Goal: Entertainment & Leisure: Browse casually

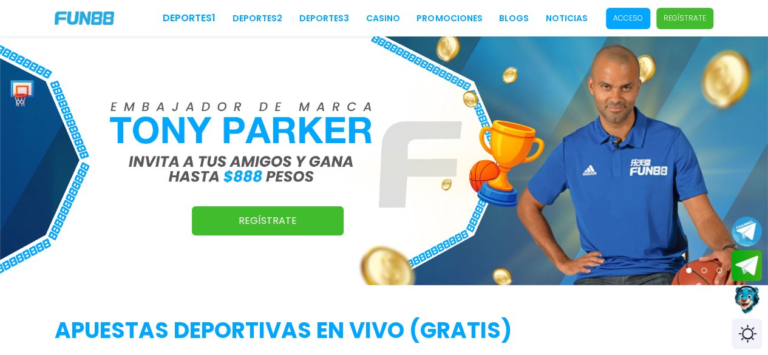
click at [628, 24] on span "Acceso" at bounding box center [628, 18] width 44 height 21
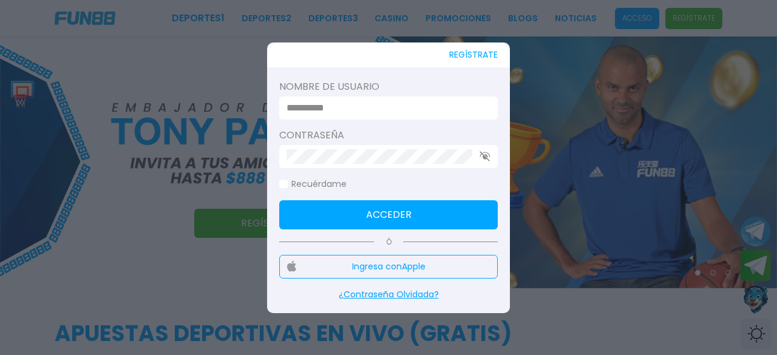
click at [400, 102] on input at bounding box center [384, 108] width 197 height 15
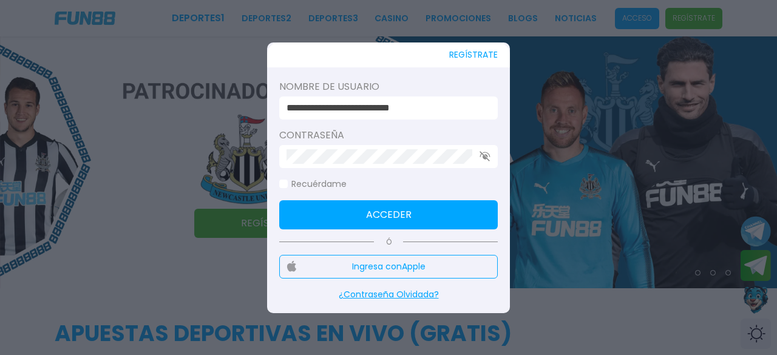
type input "**********"
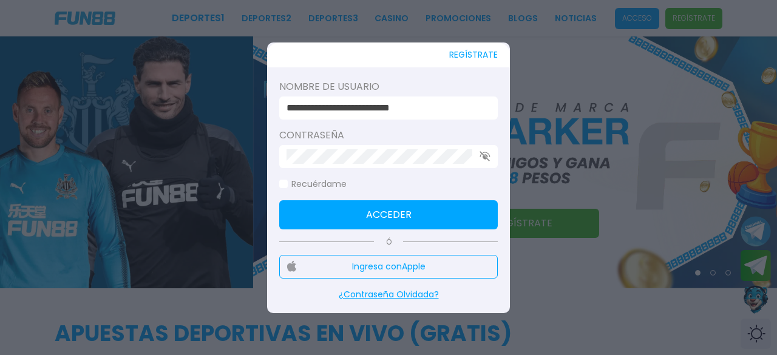
click button "Acceder" at bounding box center [388, 214] width 218 height 29
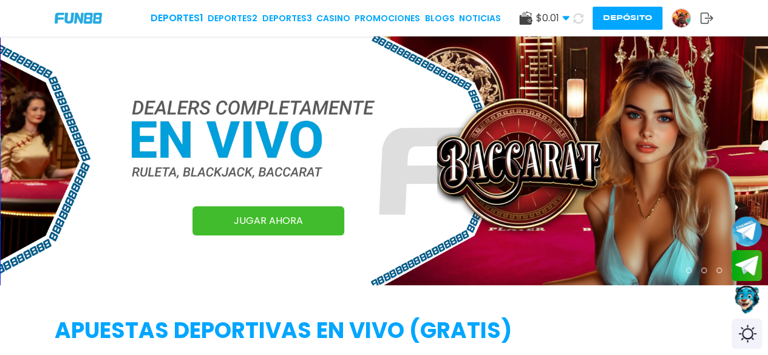
click at [573, 21] on icon at bounding box center [578, 18] width 10 height 10
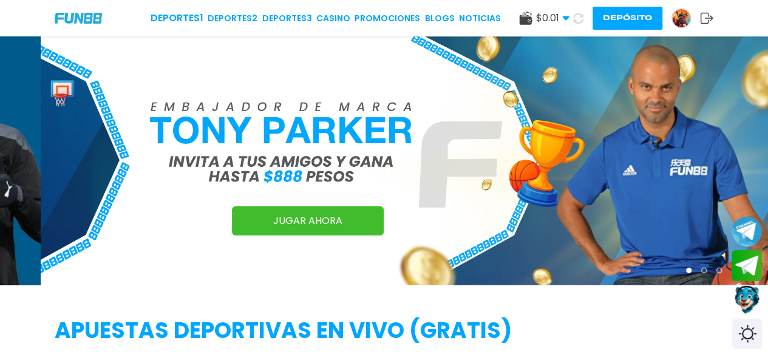
click at [628, 15] on button "Depósito" at bounding box center [627, 18] width 70 height 23
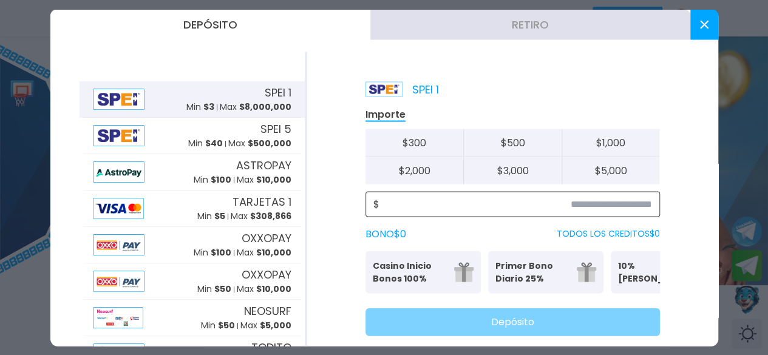
click at [599, 201] on input at bounding box center [515, 204] width 272 height 15
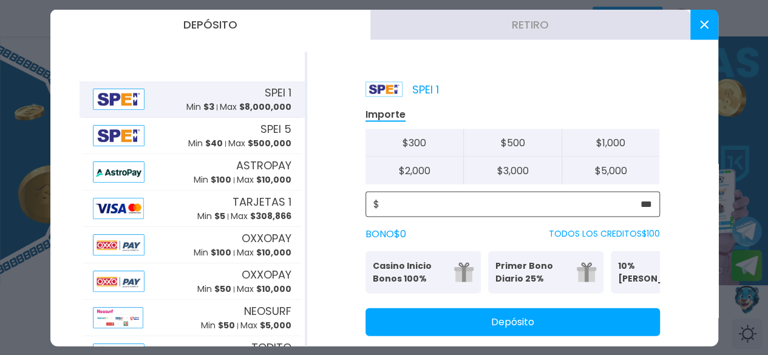
type input "***"
click at [586, 331] on button "Depósito" at bounding box center [512, 322] width 294 height 28
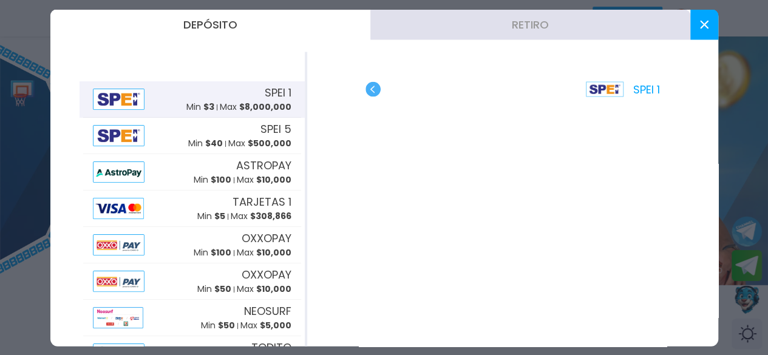
click at [628, 29] on button at bounding box center [704, 24] width 28 height 30
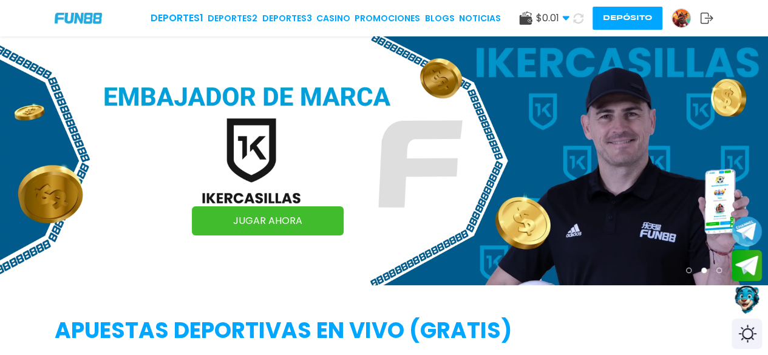
click at [607, 24] on button "Depósito" at bounding box center [627, 18] width 70 height 23
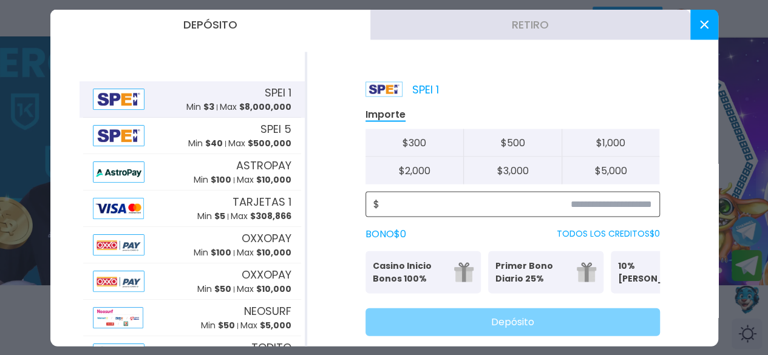
click at [599, 209] on input at bounding box center [515, 204] width 272 height 15
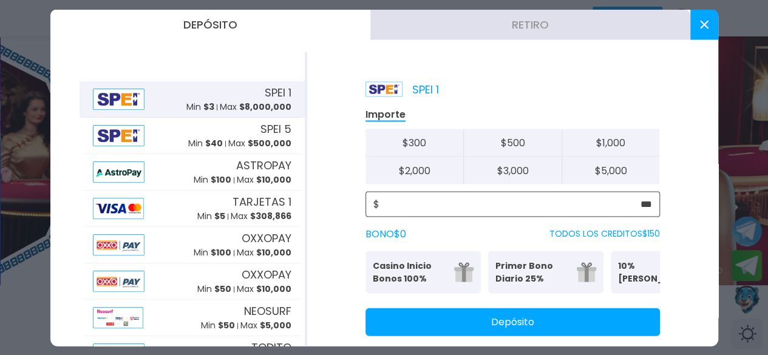
type input "***"
click at [612, 331] on button "Depósito" at bounding box center [512, 322] width 294 height 28
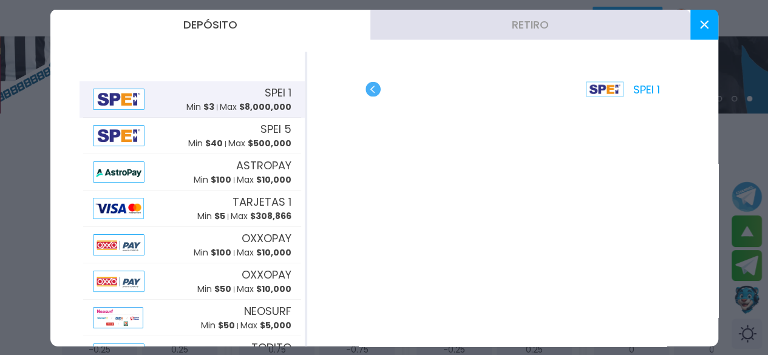
scroll to position [172, 0]
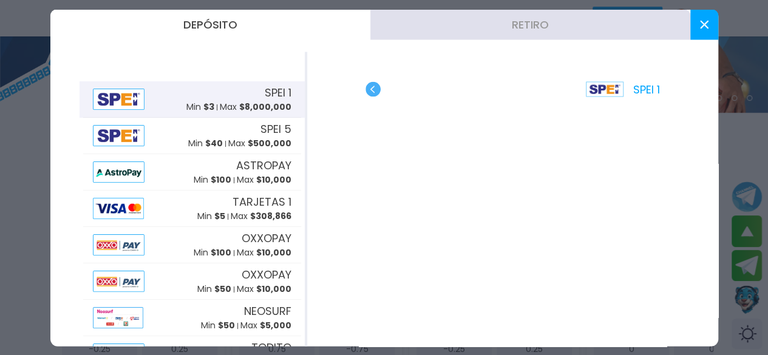
click at [628, 34] on button at bounding box center [704, 24] width 28 height 30
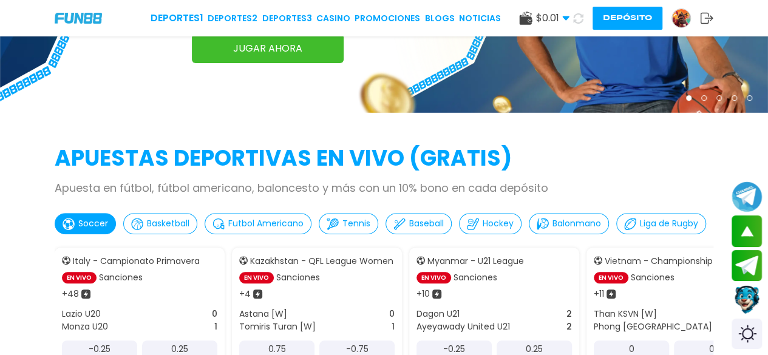
click at [574, 15] on use at bounding box center [578, 19] width 14 height 14
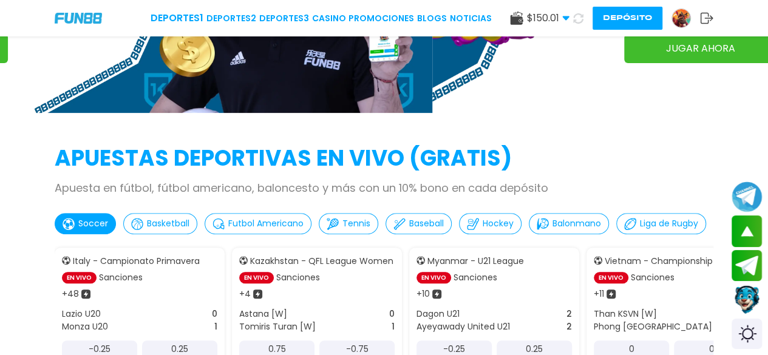
click at [628, 20] on img at bounding box center [681, 18] width 18 height 18
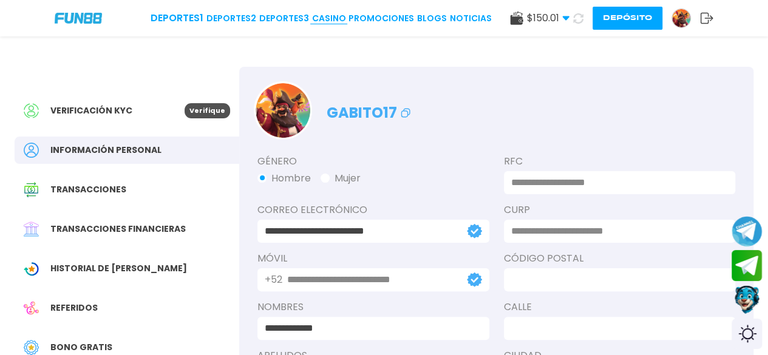
click at [329, 18] on link "CASINO" at bounding box center [328, 18] width 34 height 13
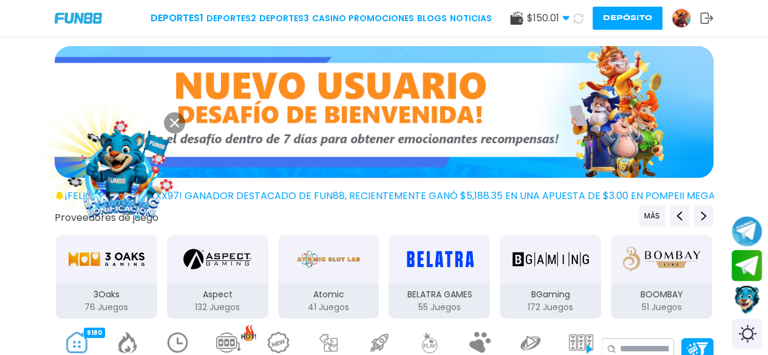
click at [114, 266] on img "3Oaks" at bounding box center [106, 259] width 76 height 34
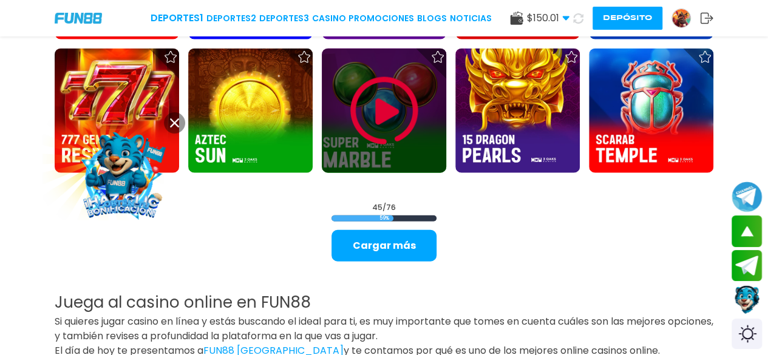
scroll to position [1402, 0]
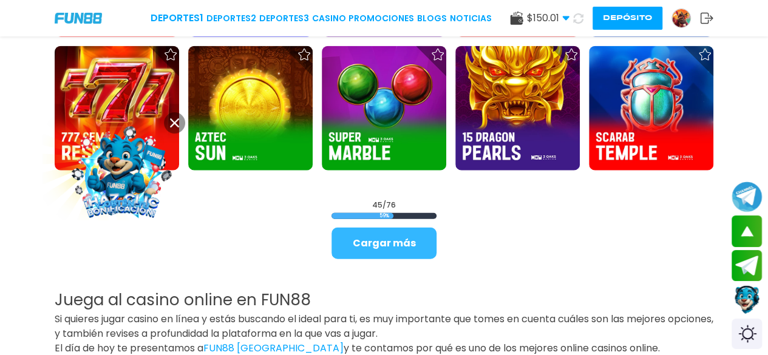
click at [413, 241] on button "Cargar más" at bounding box center [383, 244] width 105 height 32
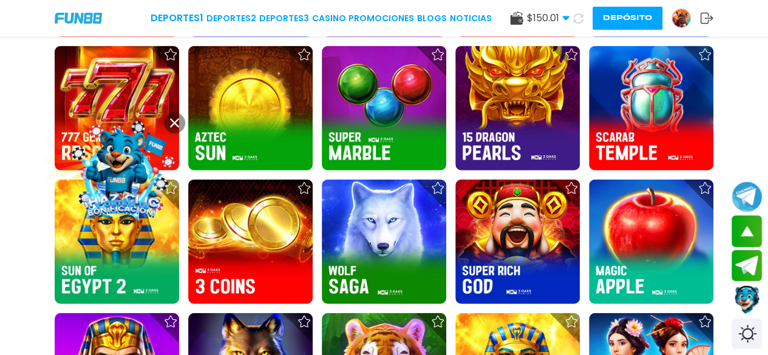
scroll to position [1569, 0]
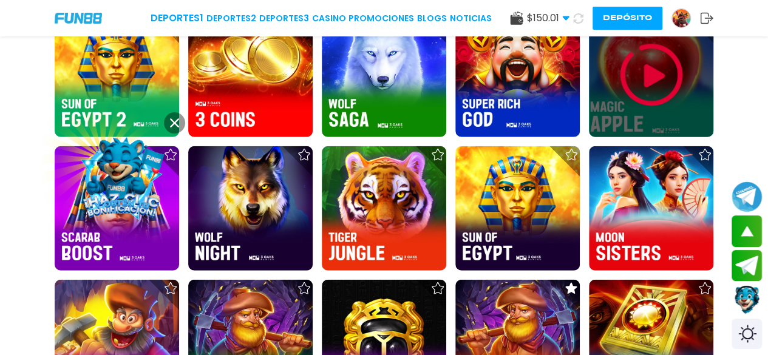
click at [628, 86] on img at bounding box center [651, 75] width 73 height 73
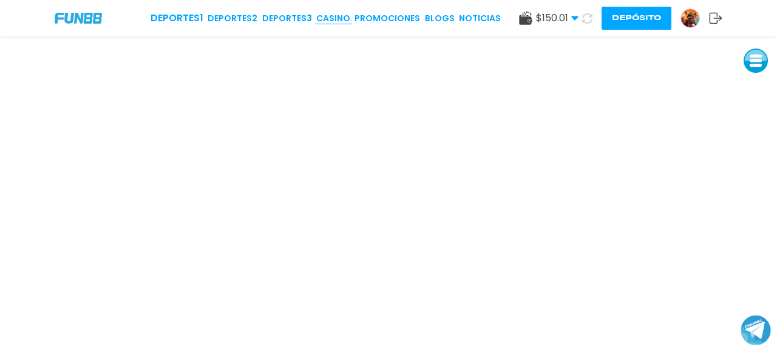
click at [329, 12] on link "CASINO" at bounding box center [333, 18] width 34 height 13
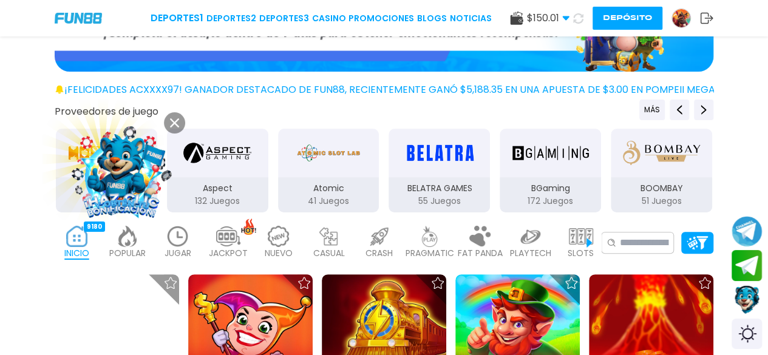
scroll to position [107, 0]
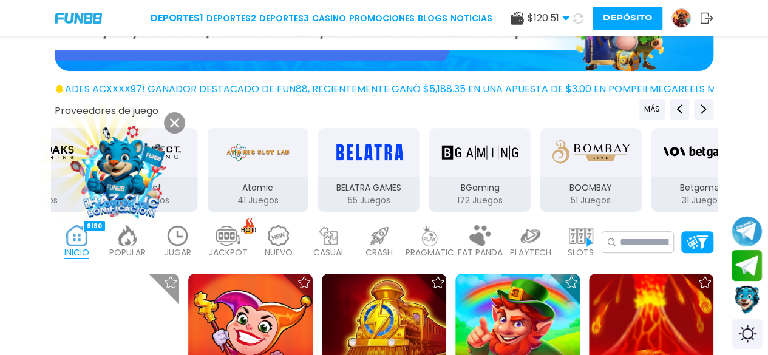
click at [524, 172] on div "BGaming" at bounding box center [479, 152] width 101 height 49
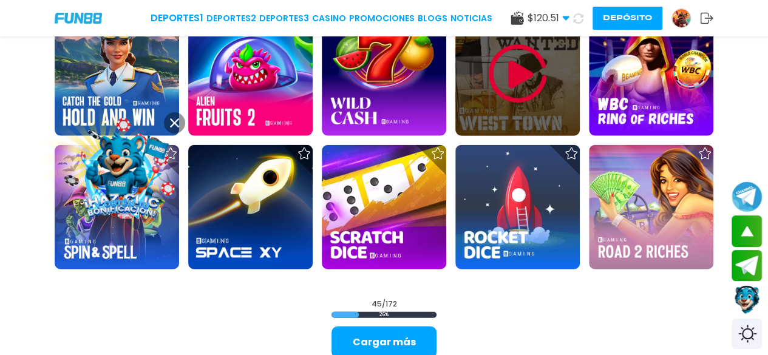
scroll to position [1312, 0]
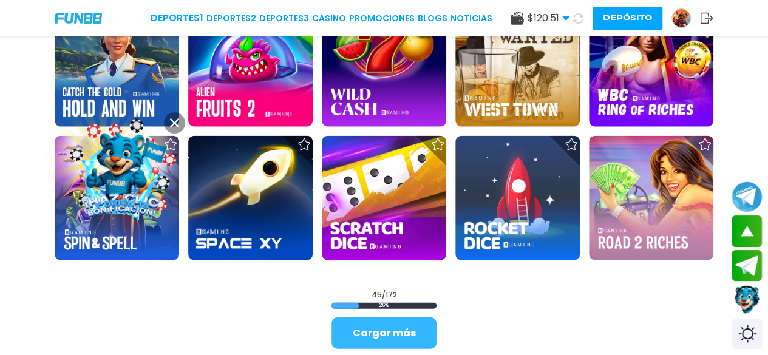
click at [353, 329] on button "Cargar más" at bounding box center [383, 333] width 105 height 32
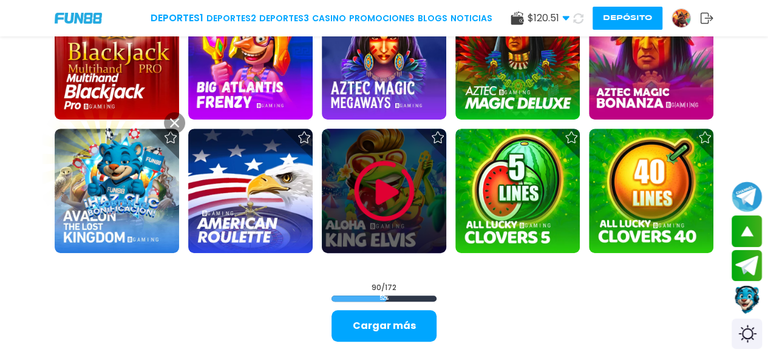
scroll to position [2522, 0]
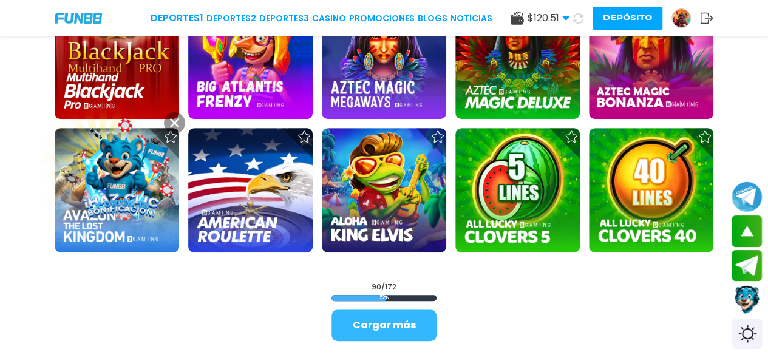
click at [348, 321] on button "Cargar más" at bounding box center [383, 325] width 105 height 32
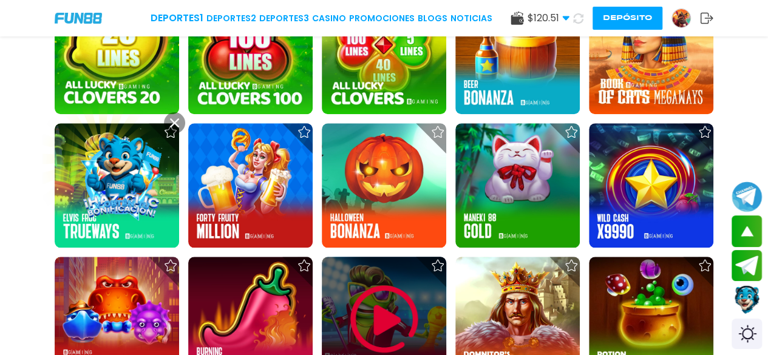
scroll to position [2795, 0]
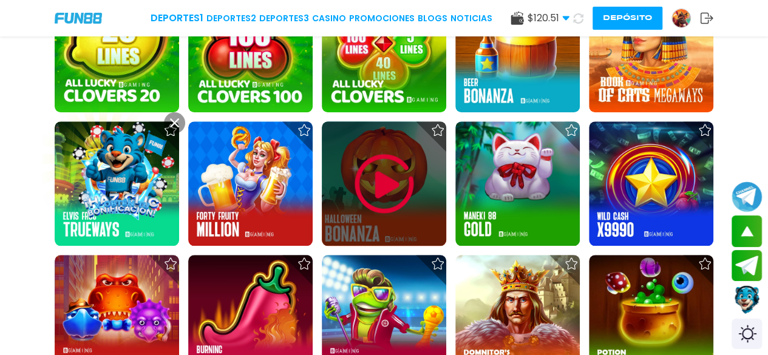
click at [396, 198] on img at bounding box center [384, 183] width 73 height 73
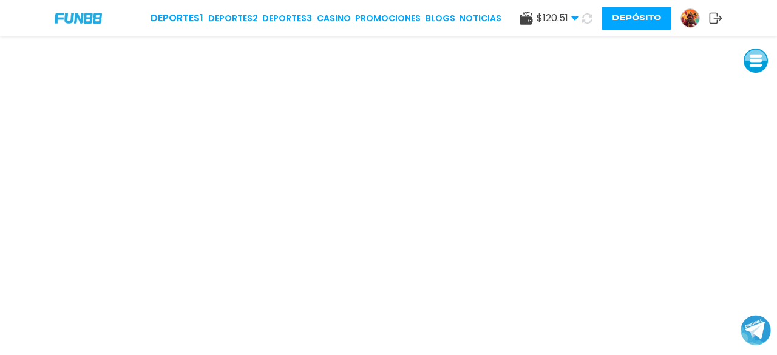
click at [333, 18] on link "CASINO" at bounding box center [334, 18] width 34 height 13
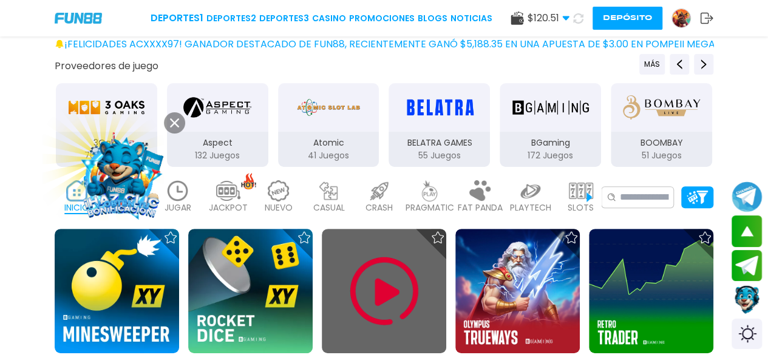
scroll to position [222, 0]
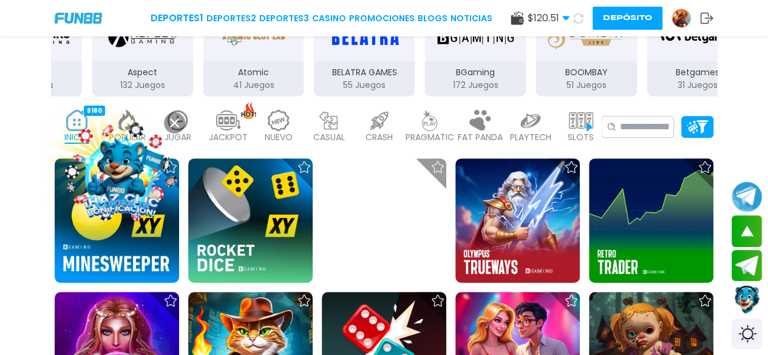
click at [178, 117] on button at bounding box center [174, 122] width 21 height 21
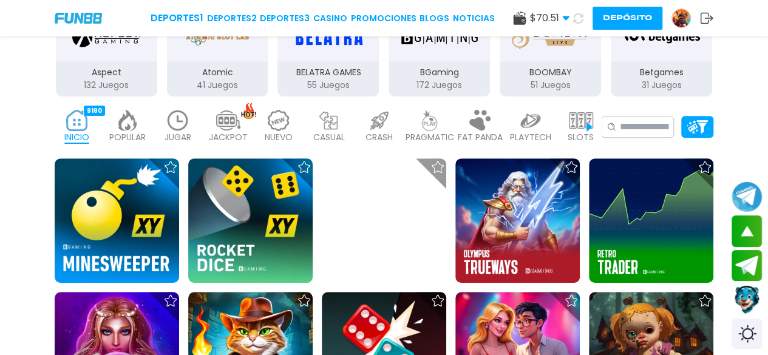
click at [178, 117] on img at bounding box center [178, 120] width 24 height 21
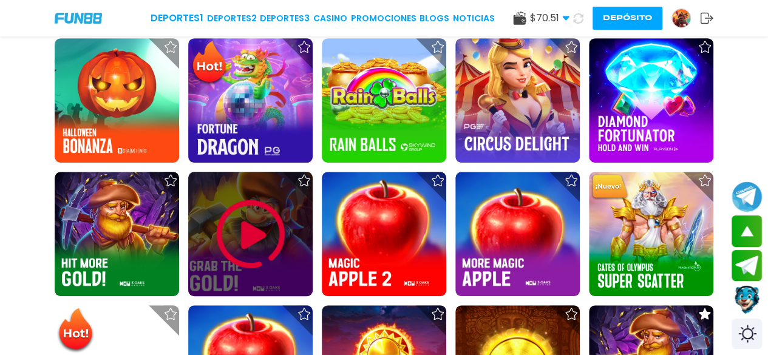
scroll to position [341, 0]
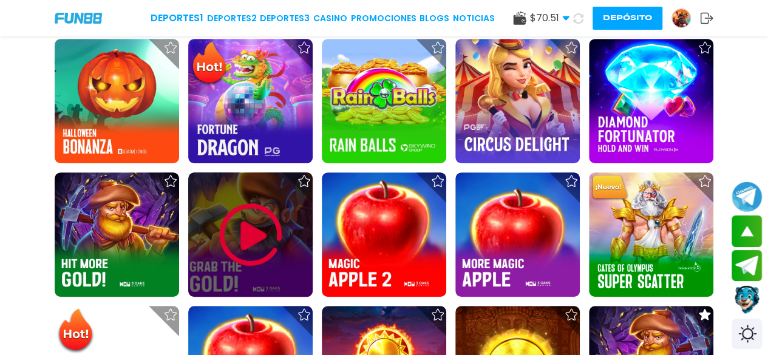
click at [234, 238] on img at bounding box center [250, 234] width 73 height 73
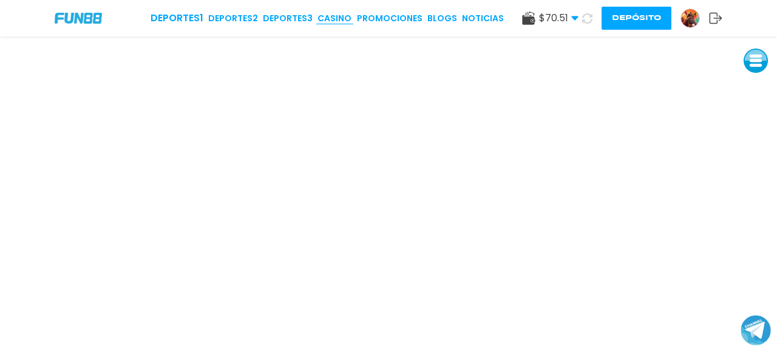
click at [337, 16] on link "CASINO" at bounding box center [334, 18] width 34 height 13
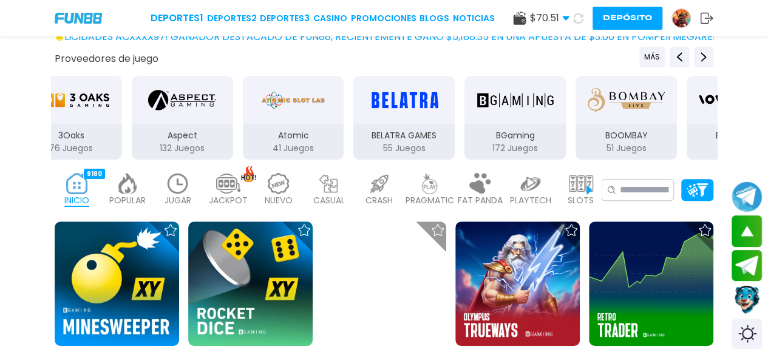
scroll to position [158, 0]
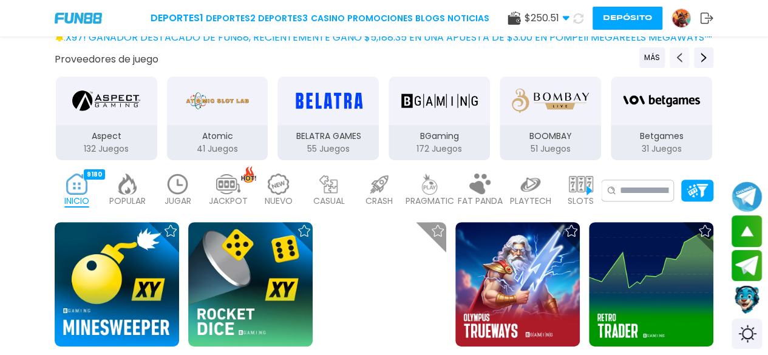
click at [628, 54] on use "Previous providers" at bounding box center [679, 58] width 5 height 10
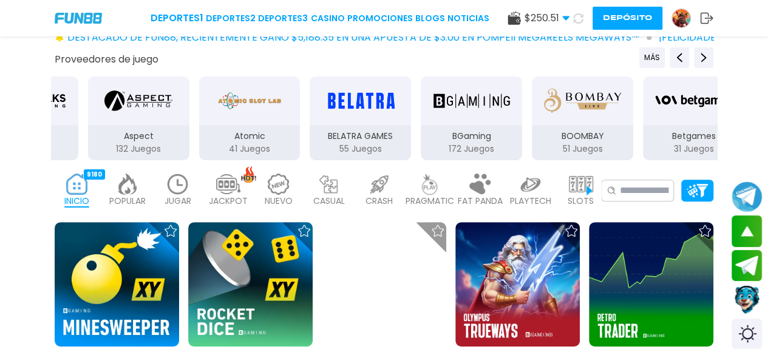
click at [121, 106] on img "Aspect" at bounding box center [138, 101] width 68 height 34
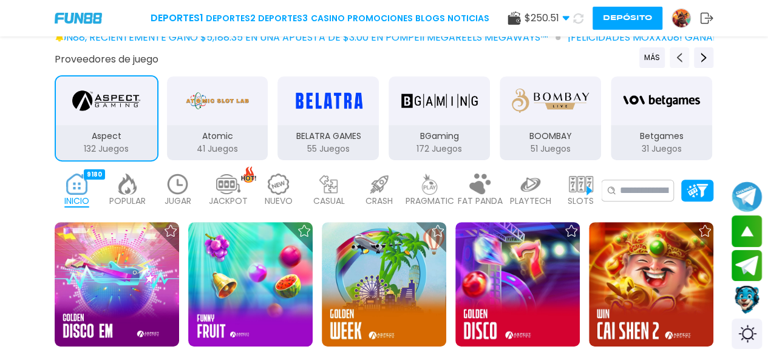
click at [628, 54] on icon "Previous providers" at bounding box center [679, 58] width 10 height 10
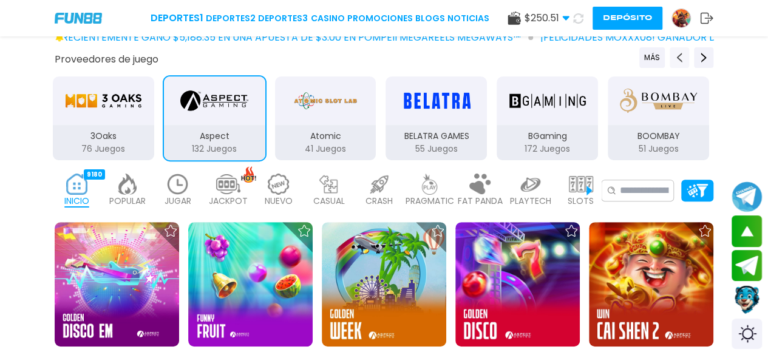
click at [628, 54] on icon "Previous providers" at bounding box center [679, 58] width 10 height 10
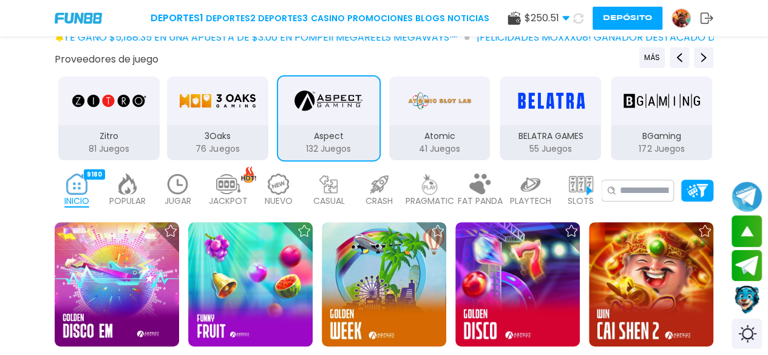
click at [204, 107] on img "3Oaks" at bounding box center [217, 101] width 76 height 34
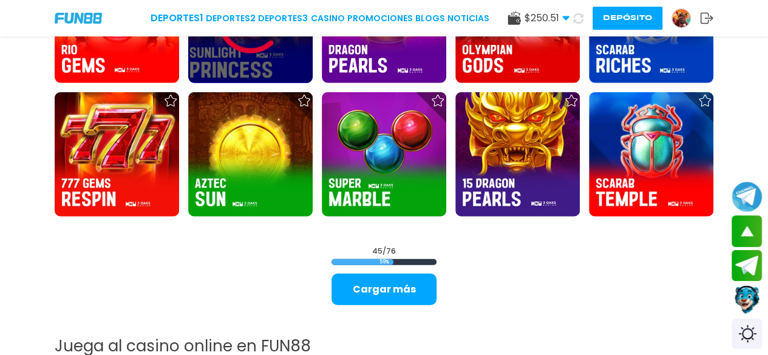
scroll to position [1357, 0]
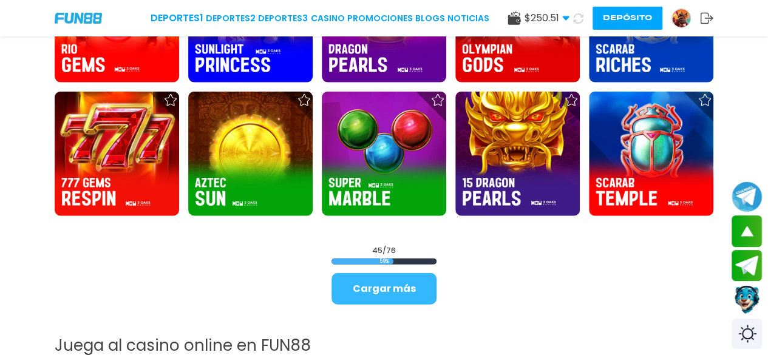
click at [359, 288] on button "Cargar más" at bounding box center [383, 289] width 105 height 32
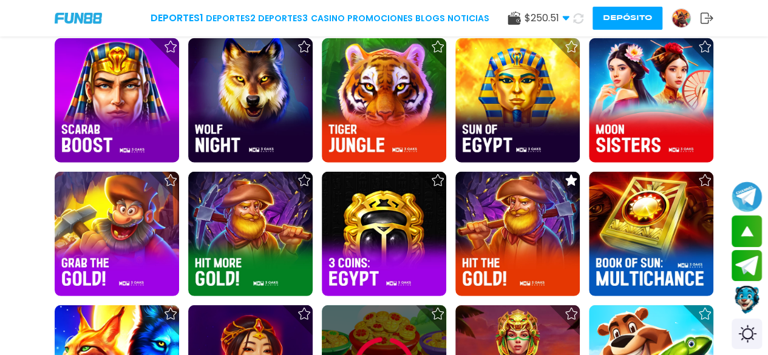
scroll to position [1753, 0]
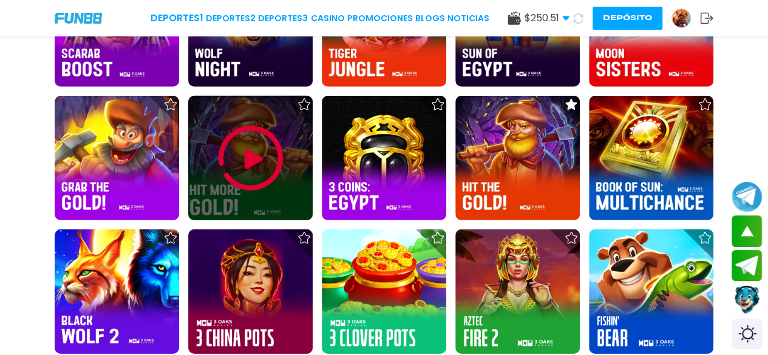
click at [265, 164] on img at bounding box center [250, 158] width 73 height 73
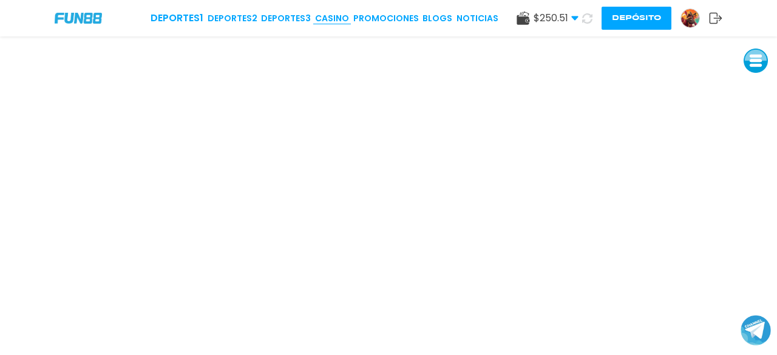
click at [337, 13] on link "CASINO" at bounding box center [332, 18] width 34 height 13
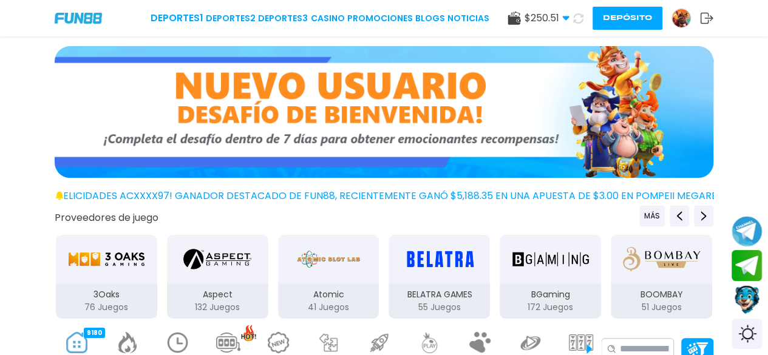
click at [183, 338] on img at bounding box center [178, 342] width 24 height 21
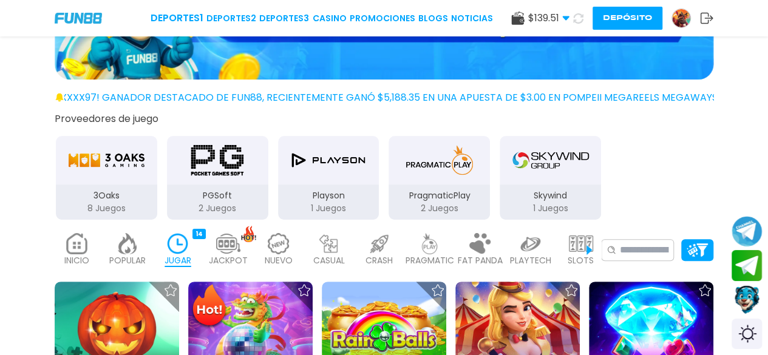
scroll to position [99, 0]
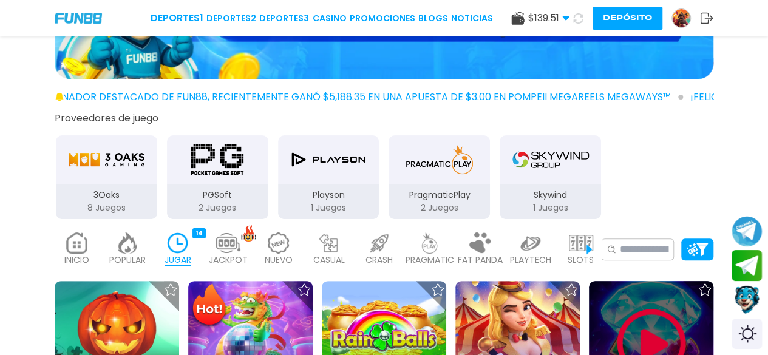
click at [625, 315] on img at bounding box center [651, 343] width 73 height 73
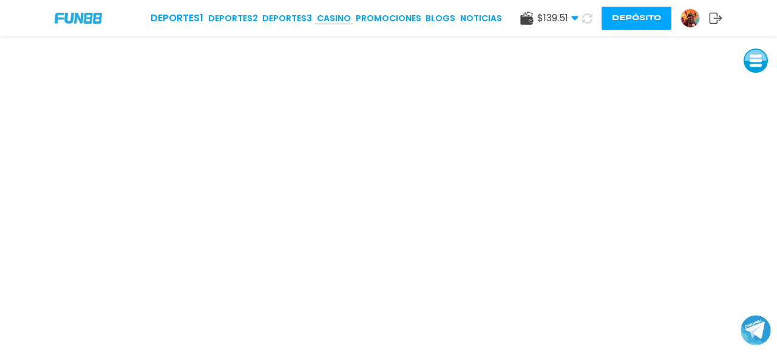
click at [336, 21] on link "CASINO" at bounding box center [334, 18] width 34 height 13
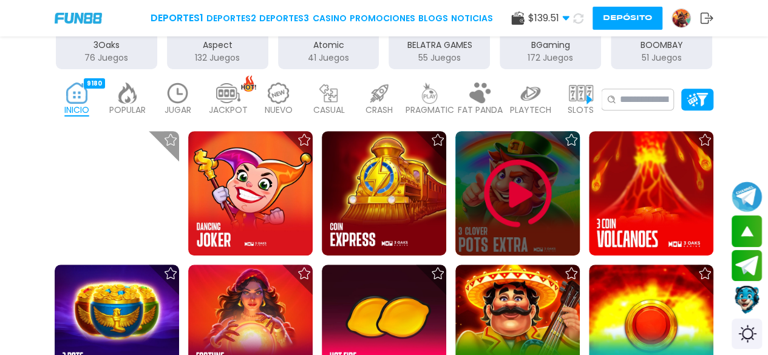
scroll to position [250, 0]
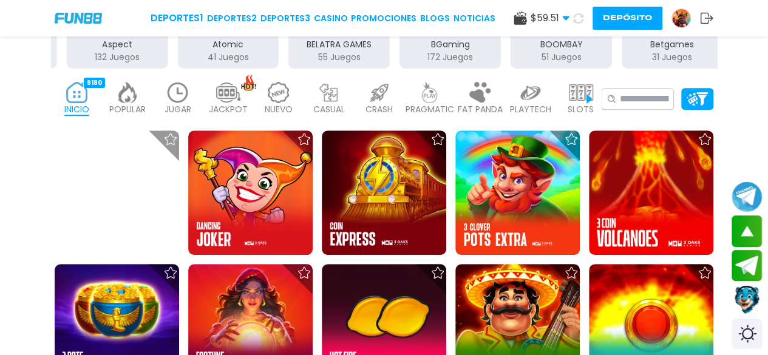
click at [182, 92] on img at bounding box center [178, 92] width 24 height 21
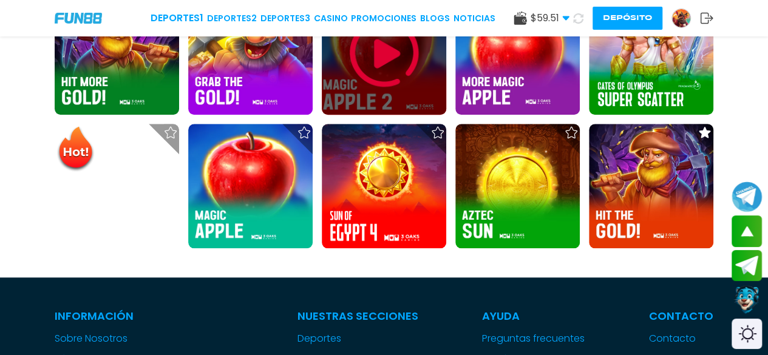
scroll to position [524, 0]
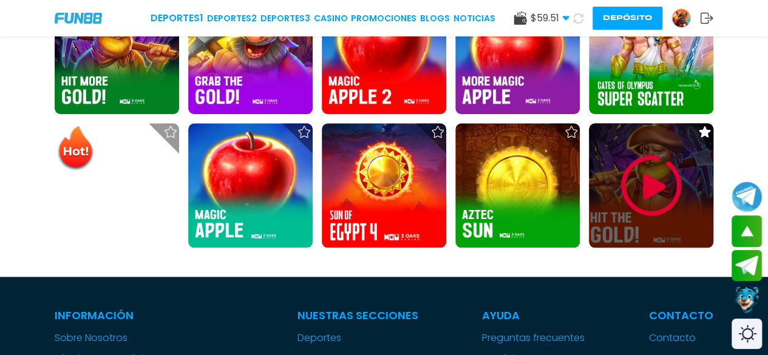
click at [628, 187] on img at bounding box center [651, 185] width 73 height 73
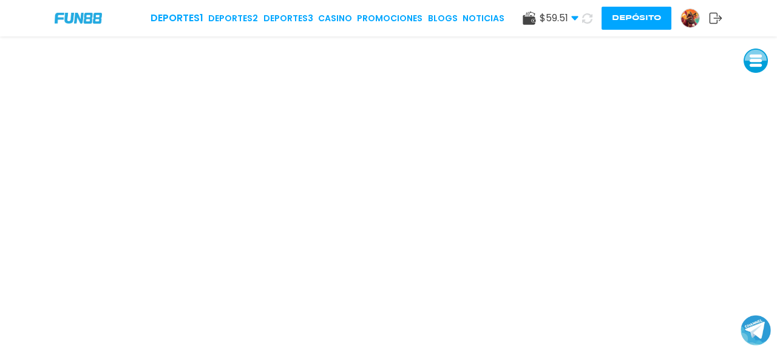
click at [586, 13] on use at bounding box center [587, 18] width 15 height 15
click at [339, 13] on link "CASINO" at bounding box center [339, 18] width 34 height 13
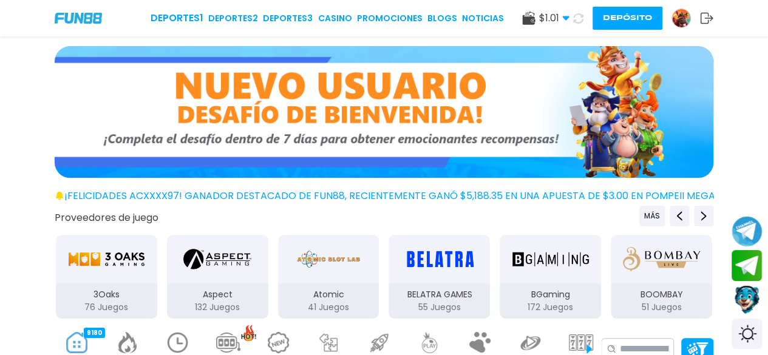
click at [628, 20] on img at bounding box center [681, 18] width 18 height 18
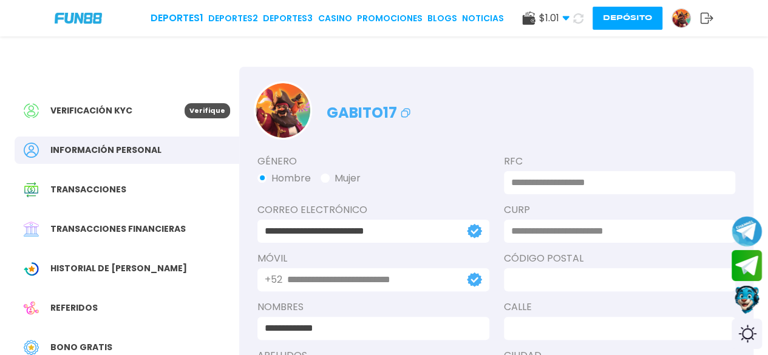
click at [97, 338] on span "Bono Gratis" at bounding box center [81, 347] width 62 height 13
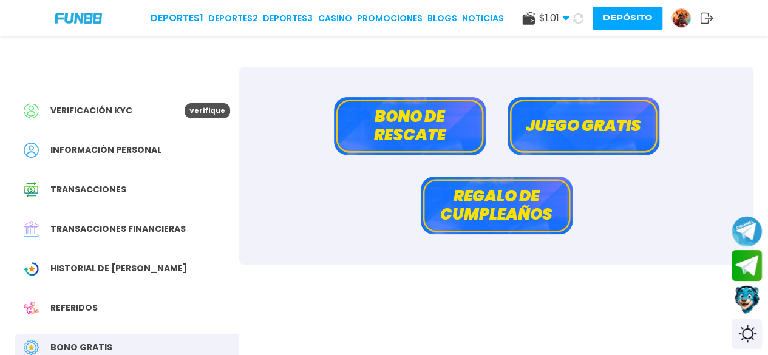
click at [441, 120] on button "Bono de rescate" at bounding box center [410, 126] width 152 height 58
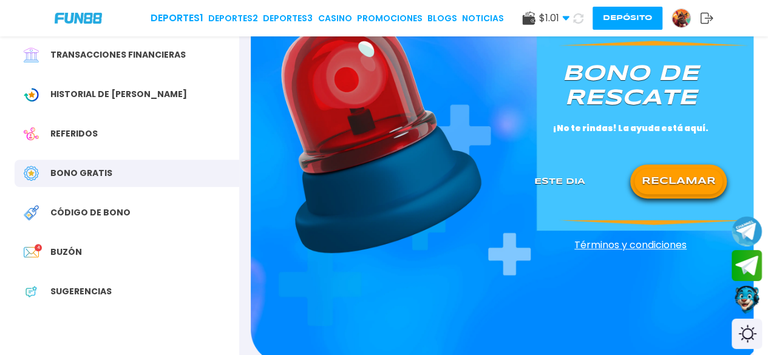
scroll to position [177, 0]
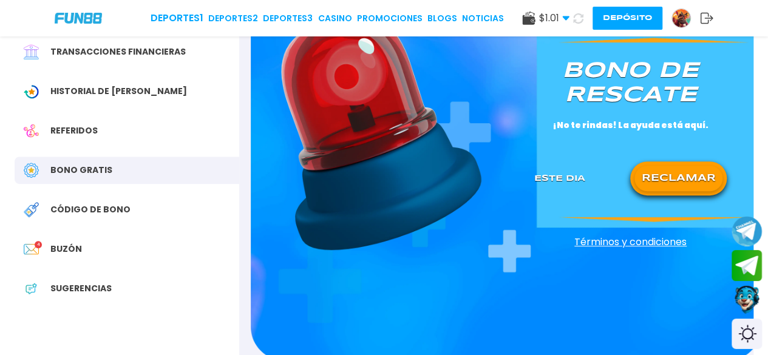
click at [628, 181] on button "RECLAMAR" at bounding box center [678, 178] width 88 height 25
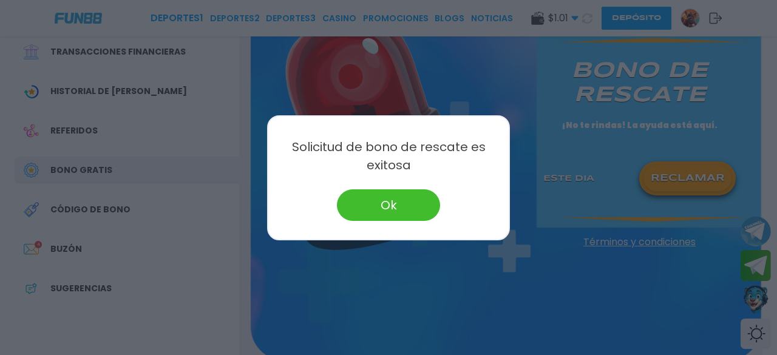
click at [403, 203] on button "Ok" at bounding box center [388, 205] width 103 height 32
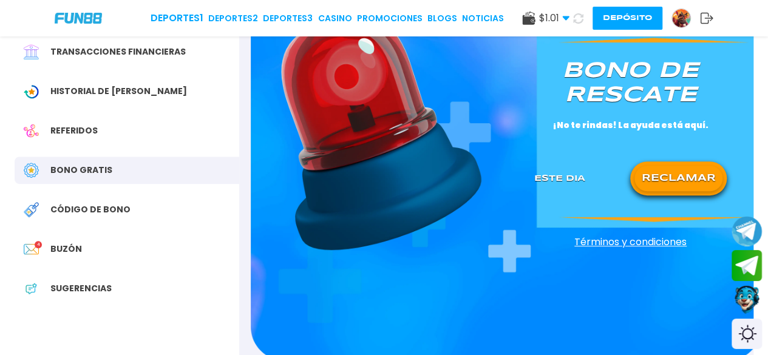
click at [578, 16] on icon at bounding box center [578, 19] width 14 height 14
click at [346, 14] on link "CASINO" at bounding box center [333, 18] width 34 height 13
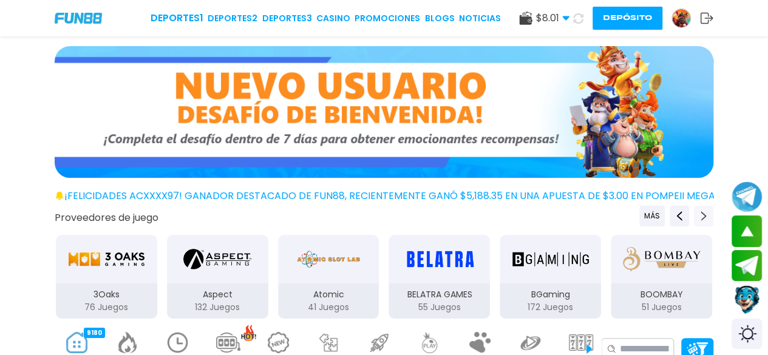
click at [628, 212] on icon "Next providers" at bounding box center [703, 216] width 10 height 10
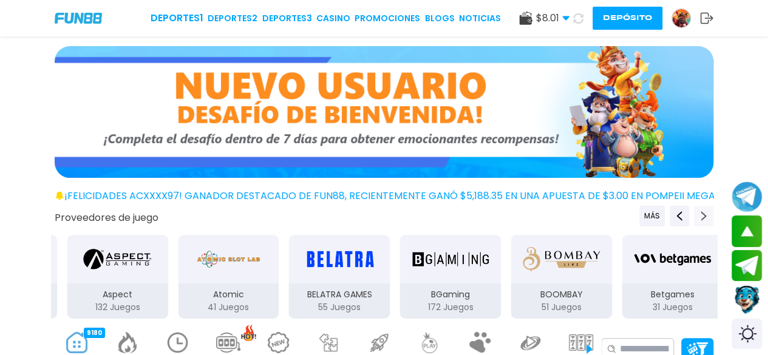
click at [628, 212] on icon "Next providers" at bounding box center [703, 216] width 10 height 10
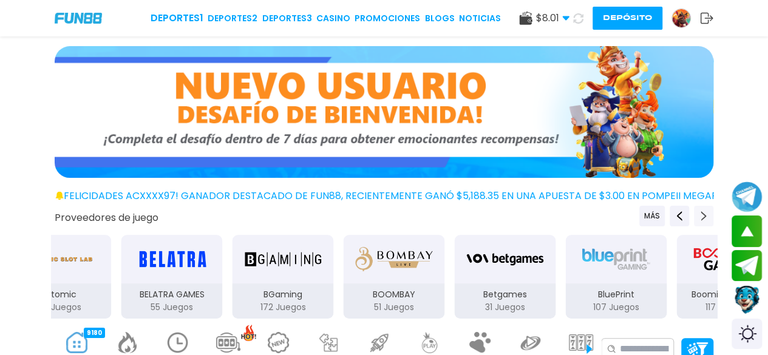
click at [628, 212] on icon "Next providers" at bounding box center [703, 216] width 10 height 10
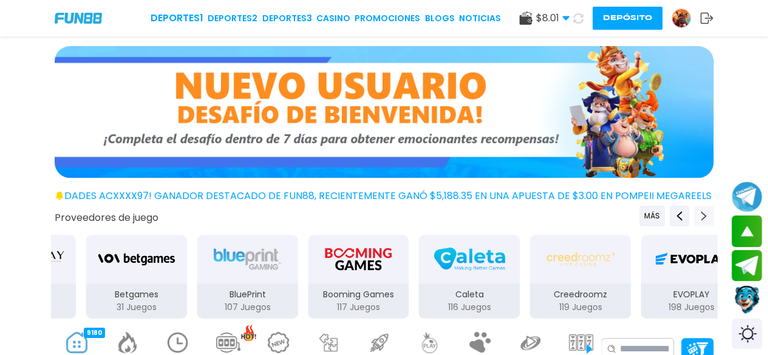
click at [628, 212] on icon "Next providers" at bounding box center [703, 216] width 10 height 10
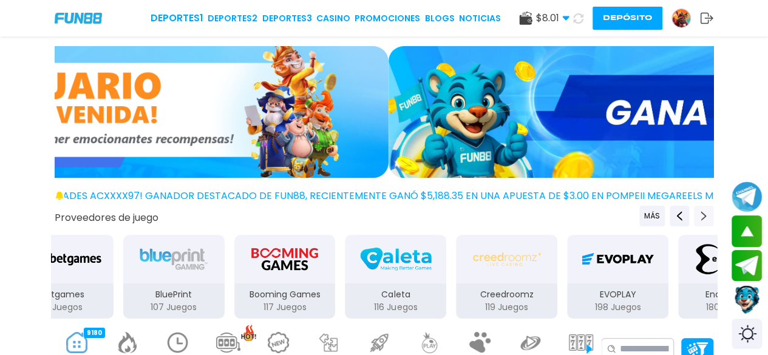
click at [628, 212] on icon "Next providers" at bounding box center [703, 216] width 10 height 10
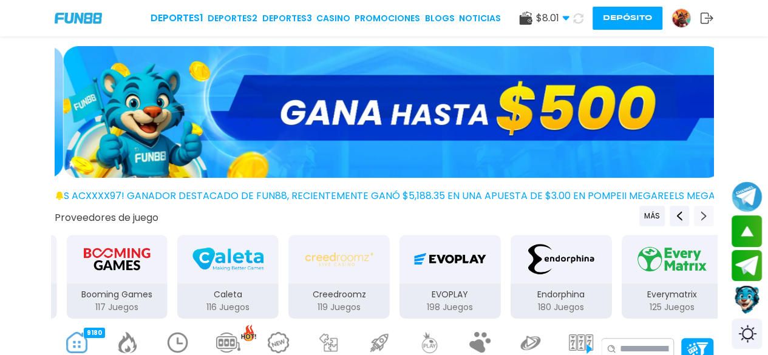
click at [628, 212] on icon "Next providers" at bounding box center [703, 216] width 10 height 10
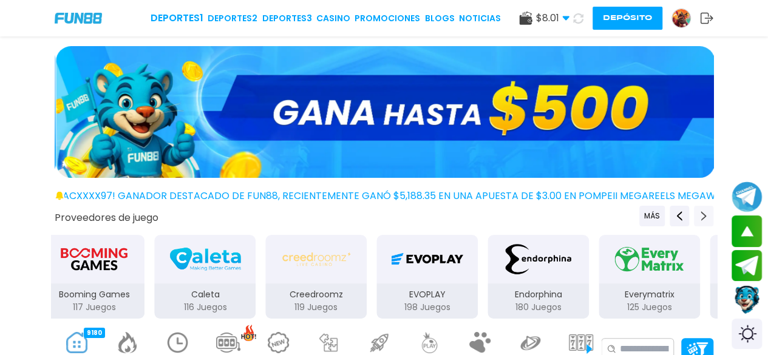
click at [628, 212] on icon "Next providers" at bounding box center [703, 216] width 10 height 10
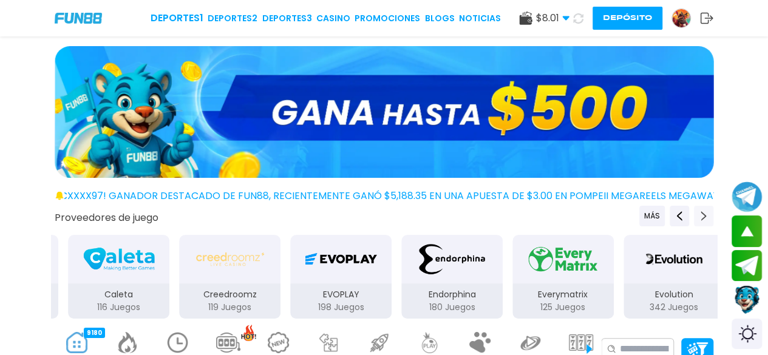
click at [628, 212] on icon "Next providers" at bounding box center [703, 216] width 10 height 10
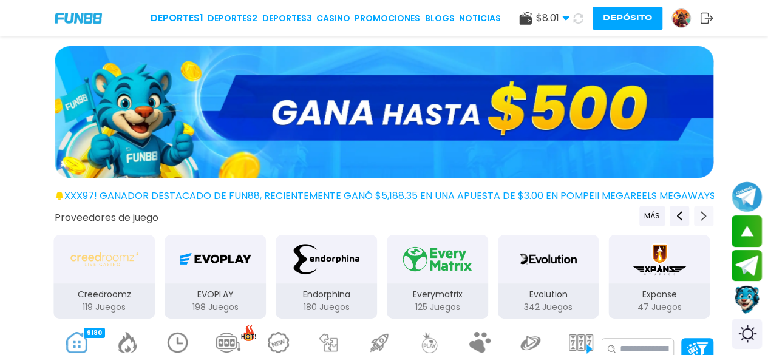
click at [628, 212] on icon "Next providers" at bounding box center [703, 216] width 10 height 10
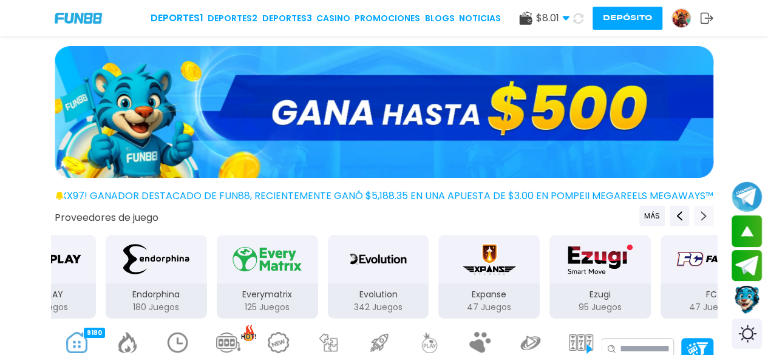
click at [628, 212] on icon "Next providers" at bounding box center [703, 216] width 10 height 10
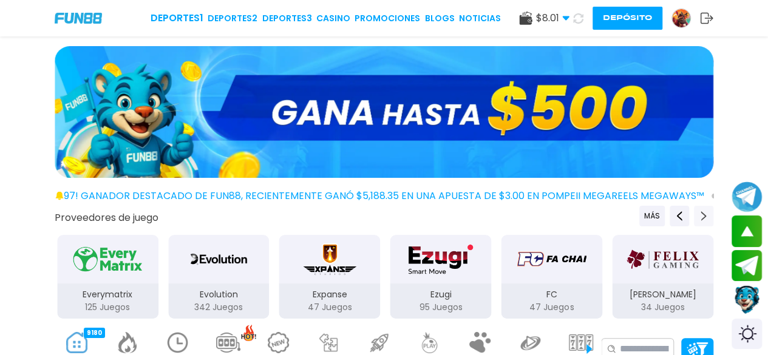
click at [628, 212] on icon "Next providers" at bounding box center [703, 216] width 10 height 10
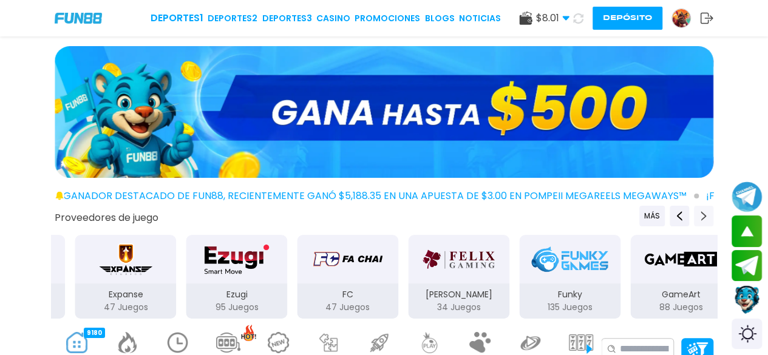
click at [628, 212] on icon "Next providers" at bounding box center [703, 216] width 10 height 10
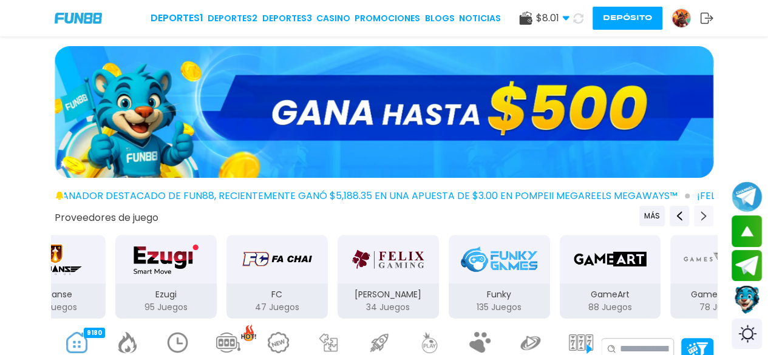
click at [628, 212] on icon "Next providers" at bounding box center [703, 216] width 10 height 10
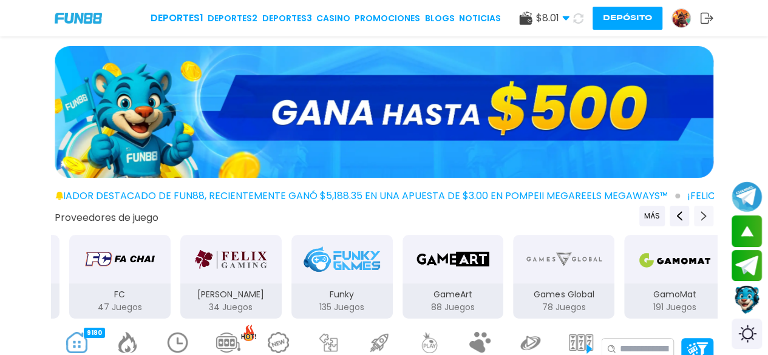
click at [628, 212] on icon "Next providers" at bounding box center [703, 216] width 10 height 10
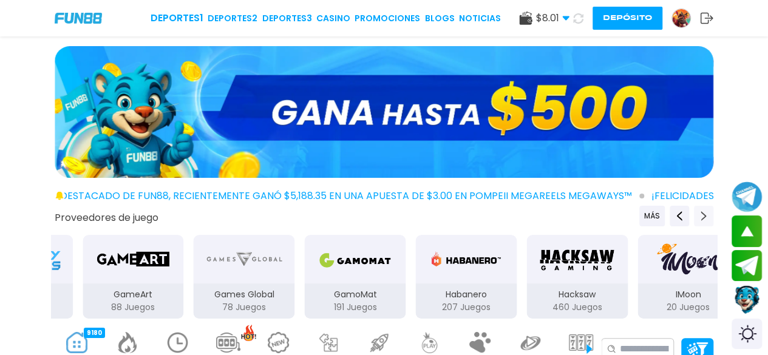
click at [628, 212] on icon "Next providers" at bounding box center [703, 216] width 10 height 10
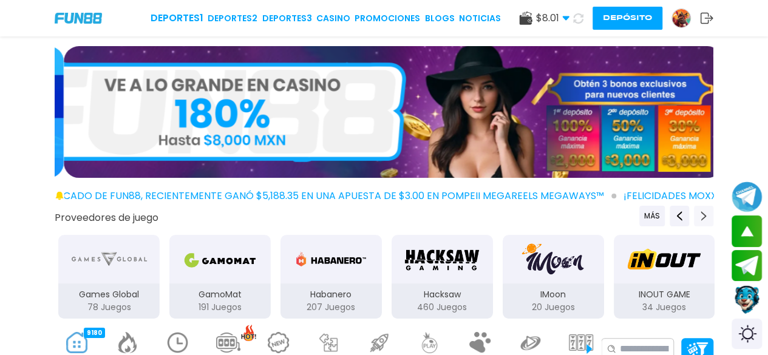
click at [628, 212] on icon "Next providers" at bounding box center [703, 216] width 10 height 10
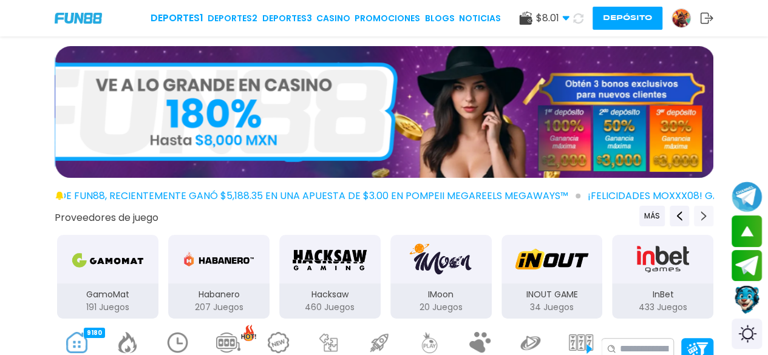
click at [628, 212] on icon "Next providers" at bounding box center [703, 216] width 10 height 10
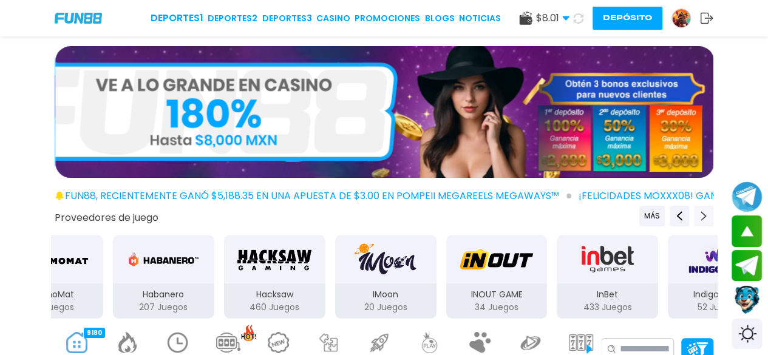
click at [628, 212] on icon "Next providers" at bounding box center [703, 216] width 10 height 10
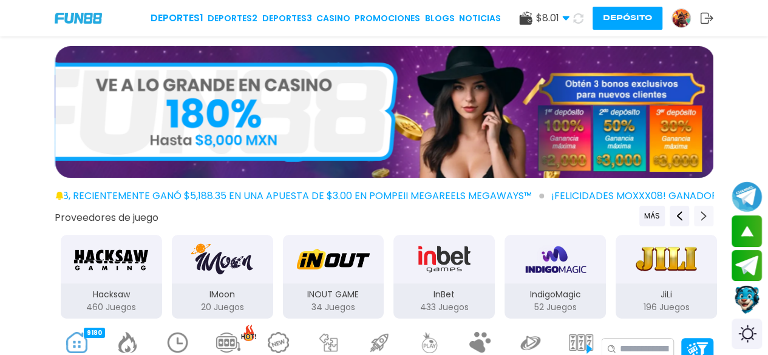
click at [628, 212] on icon "Next providers" at bounding box center [703, 216] width 10 height 10
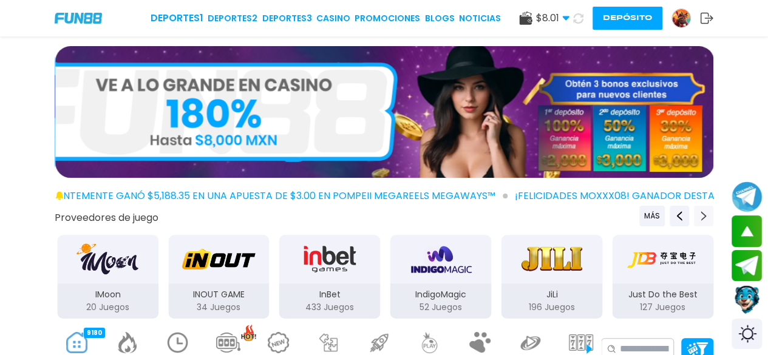
click at [628, 212] on icon "Next providers" at bounding box center [703, 216] width 10 height 10
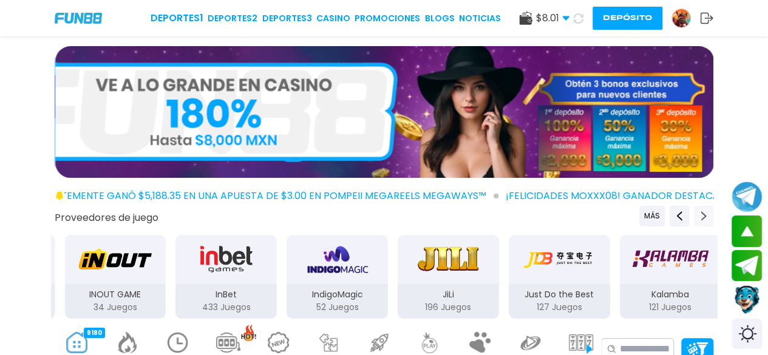
click at [628, 212] on icon "Next providers" at bounding box center [703, 216] width 10 height 10
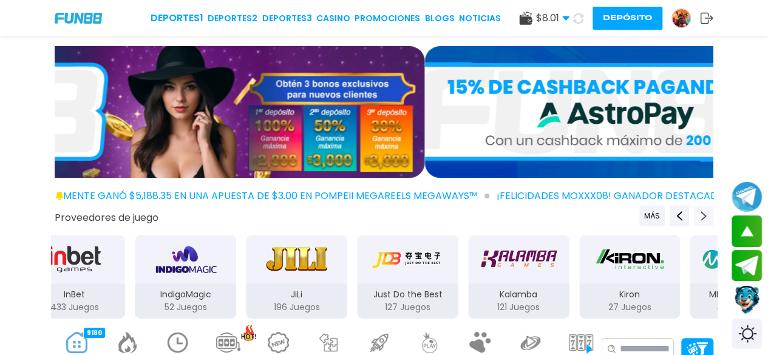
click at [628, 212] on icon "Next providers" at bounding box center [703, 216] width 10 height 10
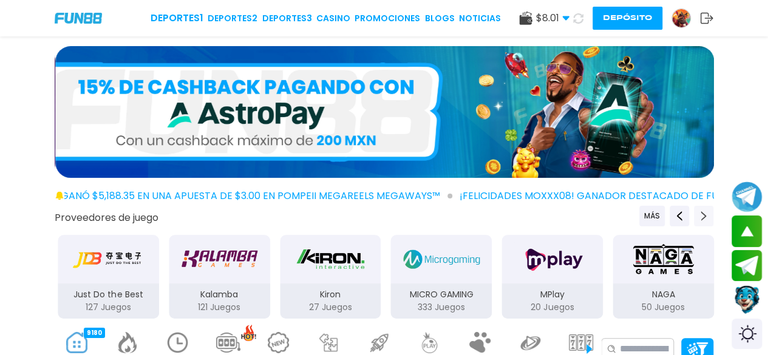
click at [628, 212] on icon "Next providers" at bounding box center [703, 216] width 10 height 10
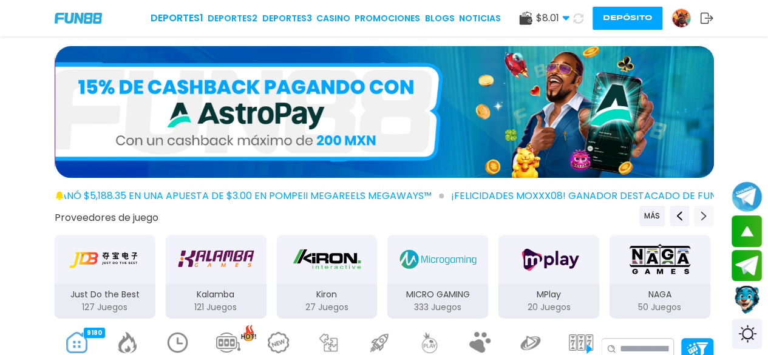
click at [628, 212] on icon "Next providers" at bounding box center [703, 216] width 10 height 10
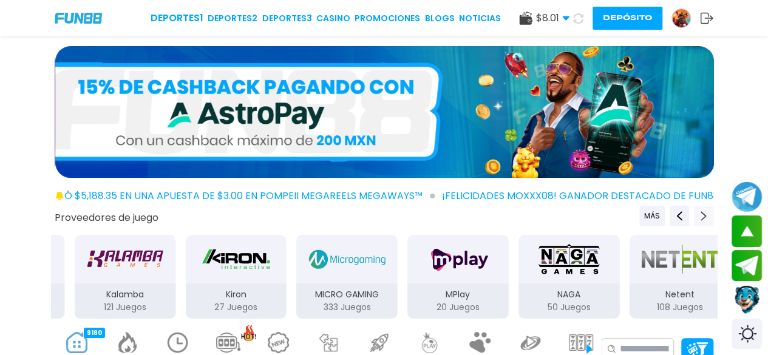
click at [628, 212] on icon "Next providers" at bounding box center [703, 216] width 10 height 10
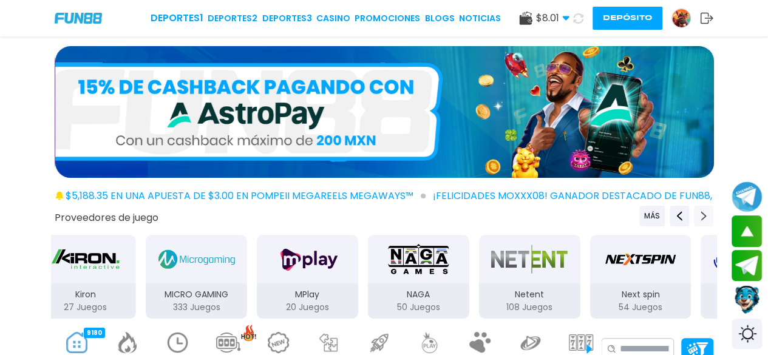
click at [628, 212] on icon "Next providers" at bounding box center [703, 216] width 10 height 10
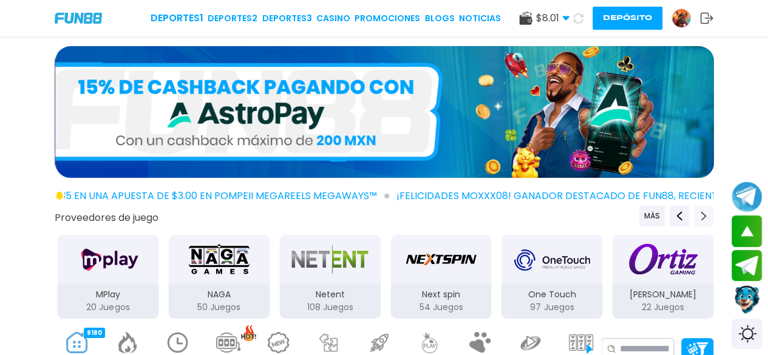
click at [628, 212] on icon "Next providers" at bounding box center [703, 216] width 10 height 10
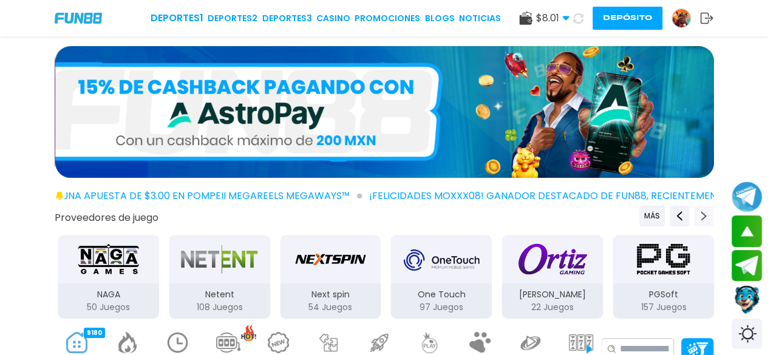
click at [628, 212] on icon "Next providers" at bounding box center [703, 216] width 10 height 10
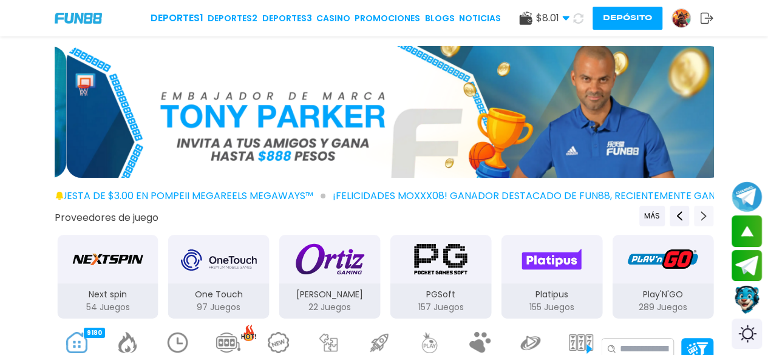
click at [628, 212] on icon "Next providers" at bounding box center [703, 216] width 10 height 10
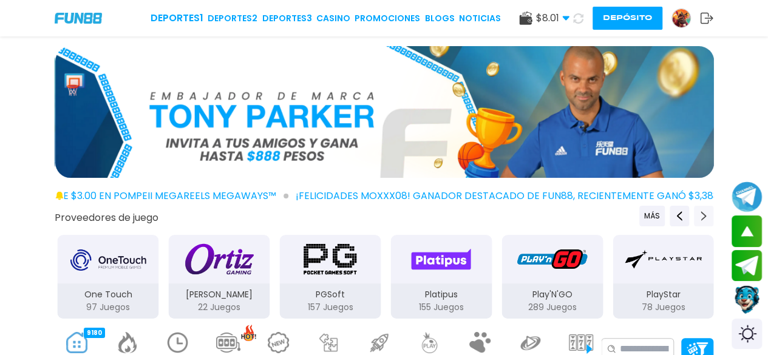
click at [628, 212] on icon "Next providers" at bounding box center [703, 216] width 10 height 10
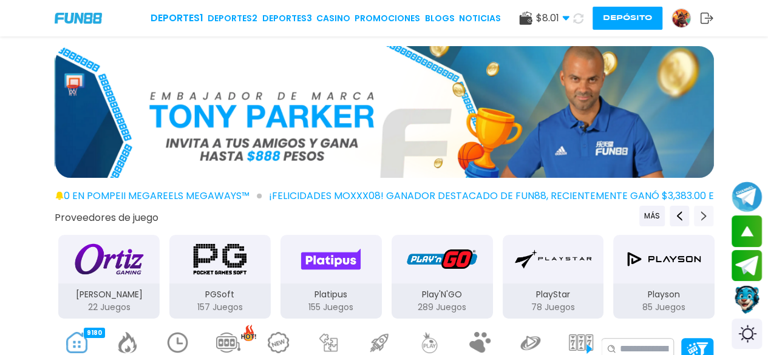
click at [628, 212] on icon "Next providers" at bounding box center [703, 216] width 10 height 10
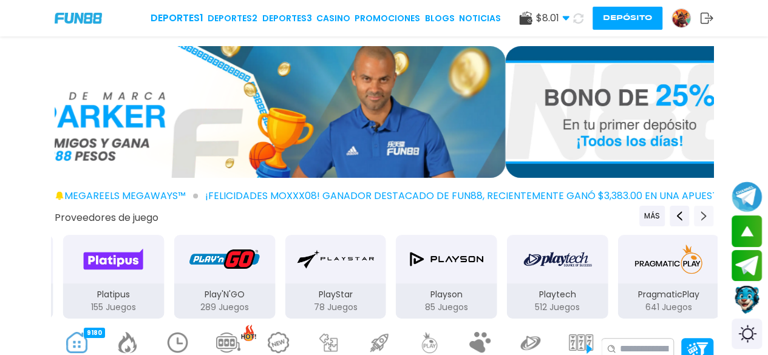
click at [628, 212] on icon "Next providers" at bounding box center [703, 216] width 10 height 10
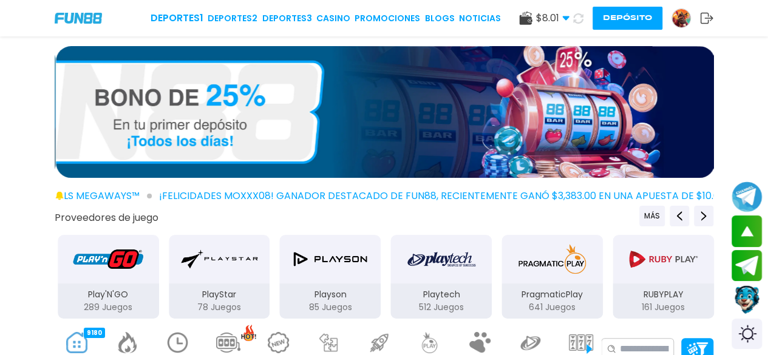
click at [601, 262] on div "PragmaticPlay 641 Juegos" at bounding box center [552, 277] width 104 height 86
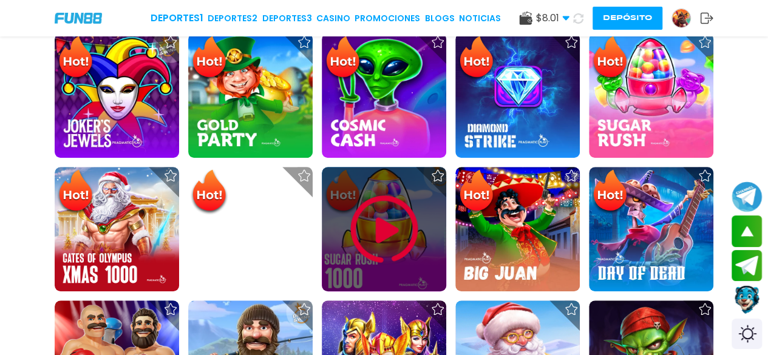
scroll to position [261, 0]
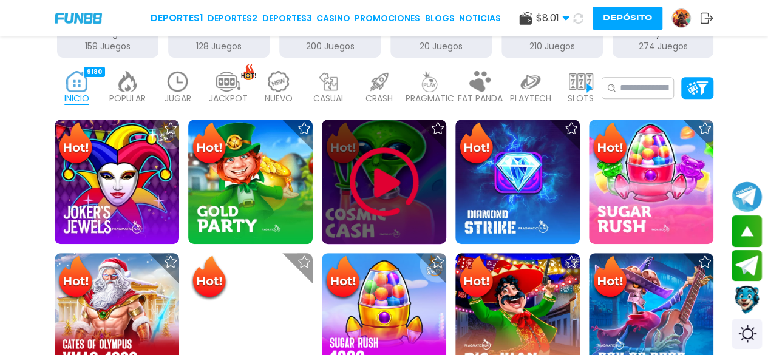
click at [383, 175] on img at bounding box center [384, 182] width 73 height 73
